Goal: Task Accomplishment & Management: Manage account settings

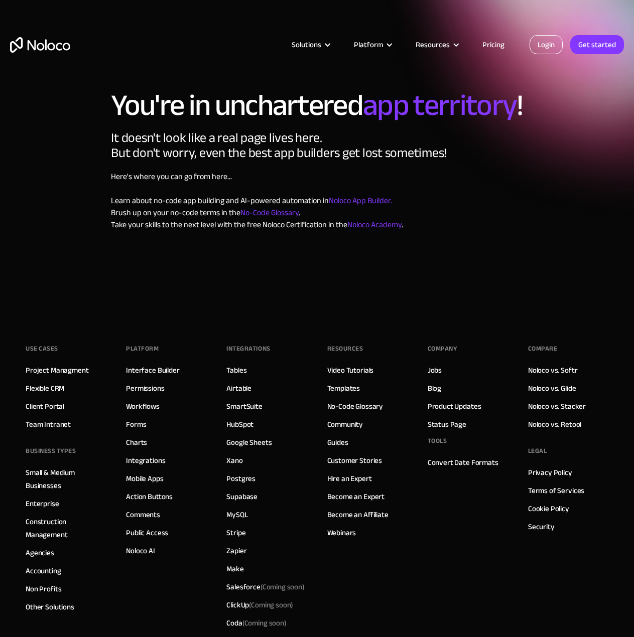
click at [557, 46] on link "Login" at bounding box center [546, 44] width 33 height 19
click at [550, 44] on link "Login" at bounding box center [546, 44] width 33 height 19
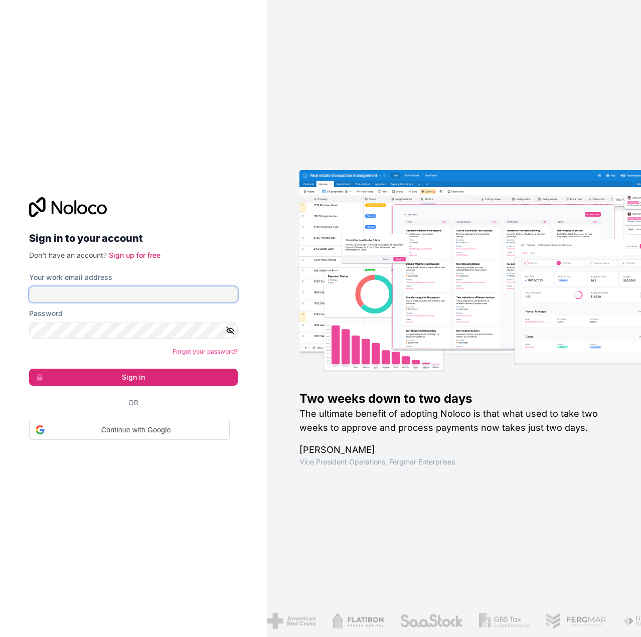
click at [160, 290] on input "Your work email address" at bounding box center [133, 295] width 209 height 16
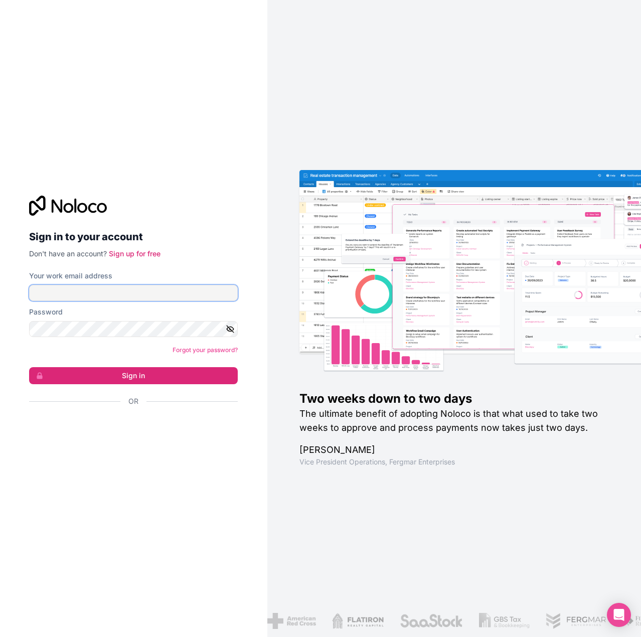
type input "[PERSON_NAME][EMAIL_ADDRESS][PERSON_NAME][DOMAIN_NAME]"
click at [76, 337] on form "Your work email address Anthony.gil@premiercustommillwork.com Password Forgot y…" at bounding box center [133, 356] width 209 height 171
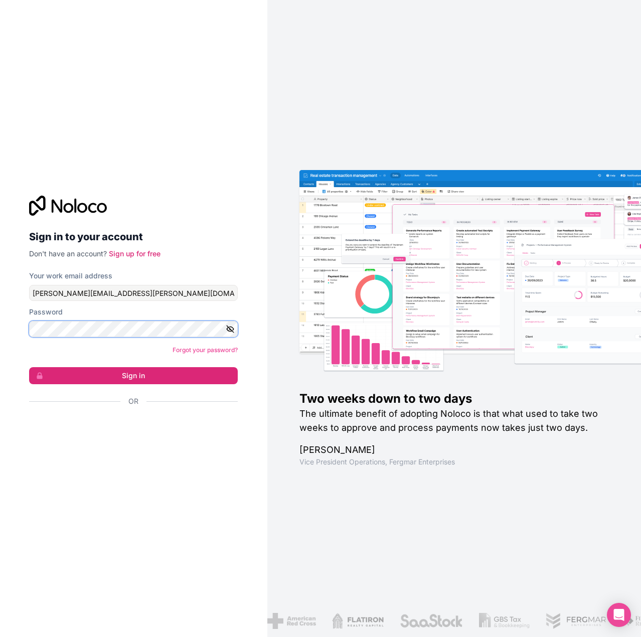
click at [29, 367] on button "Sign in" at bounding box center [133, 375] width 209 height 17
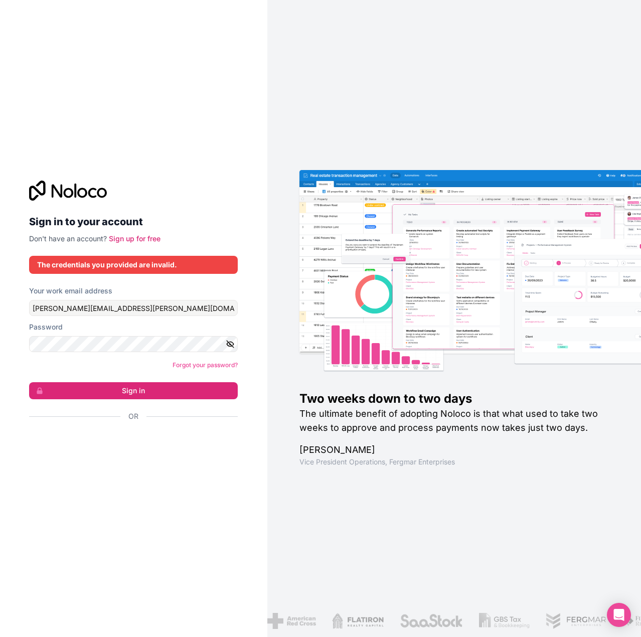
click at [226, 343] on icon "button" at bounding box center [230, 344] width 9 height 9
click at [79, 386] on button "Sign in" at bounding box center [133, 390] width 209 height 17
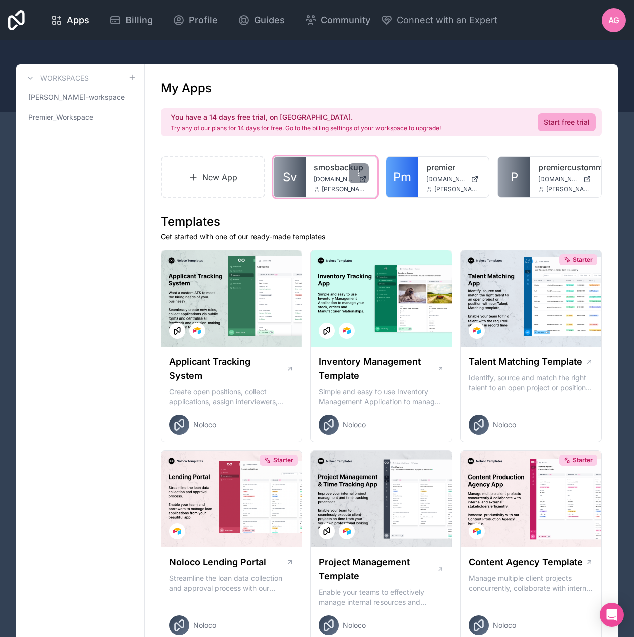
click at [293, 176] on span "Sv" at bounding box center [290, 177] width 14 height 16
